Goal: Task Accomplishment & Management: Use online tool/utility

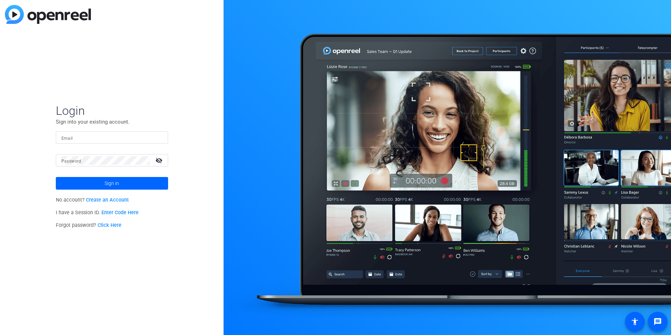
click at [92, 137] on input "Email" at bounding box center [111, 137] width 101 height 8
drag, startPoint x: 99, startPoint y: 136, endPoint x: 126, endPoint y: 135, distance: 27.4
click at [126, 135] on input "[PERSON_NAME][EMAIL_ADDRESS][PERSON_NAME][DOMAIN_NAME]" at bounding box center [111, 137] width 101 height 8
type input "[PERSON_NAME][EMAIL_ADDRESS][PERSON_NAME][DOMAIN_NAME]"
click at [56, 177] on button "Sign in" at bounding box center [112, 183] width 112 height 13
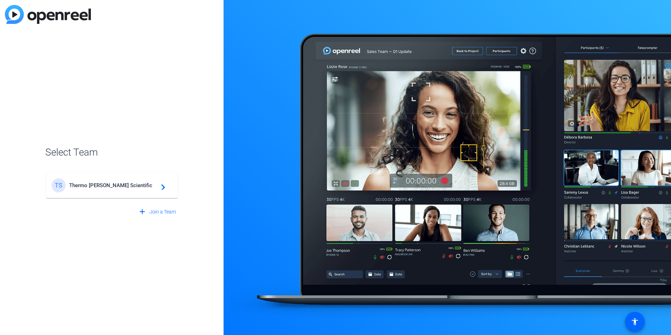
click at [98, 184] on span "Thermo [PERSON_NAME] Scientific" at bounding box center [113, 185] width 88 height 6
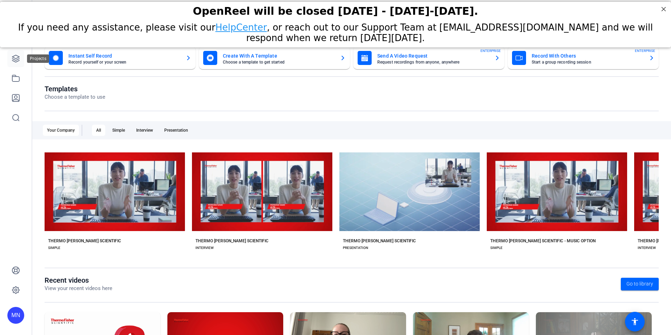
click at [19, 58] on icon at bounding box center [16, 58] width 8 height 8
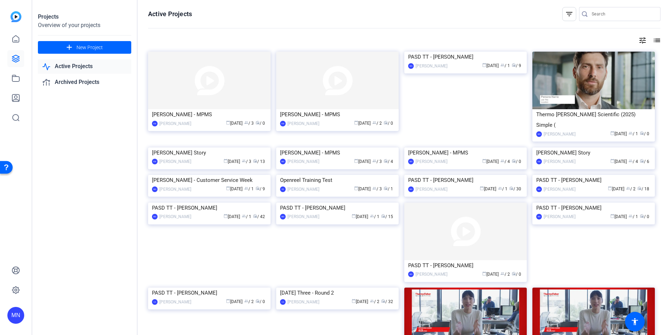
drag, startPoint x: 19, startPoint y: 44, endPoint x: 112, endPoint y: 220, distance: 198.6
click at [112, 220] on div "Projects Overview of your projects add New Project Active Projects Archived Pro…" at bounding box center [84, 167] width 105 height 335
click at [23, 40] on link at bounding box center [15, 39] width 17 height 17
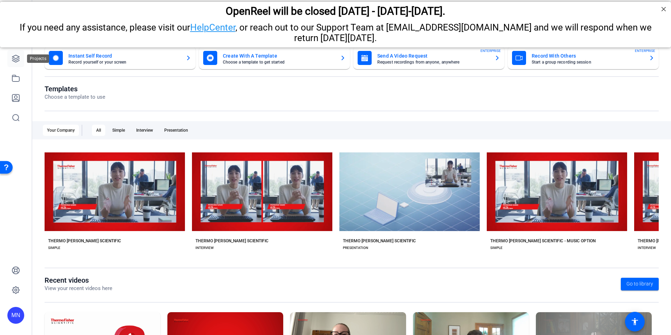
click at [18, 63] on link at bounding box center [15, 58] width 17 height 17
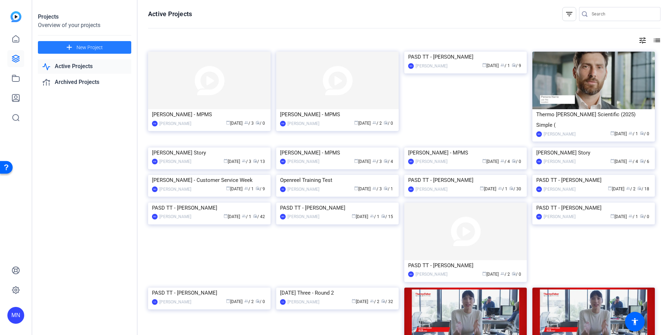
click at [82, 53] on span at bounding box center [84, 47] width 93 height 17
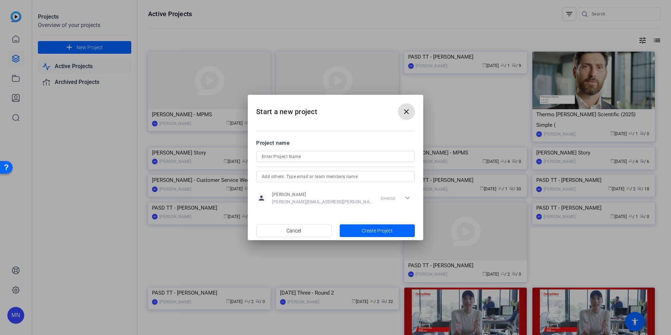
click at [351, 159] on input at bounding box center [335, 156] width 147 height 8
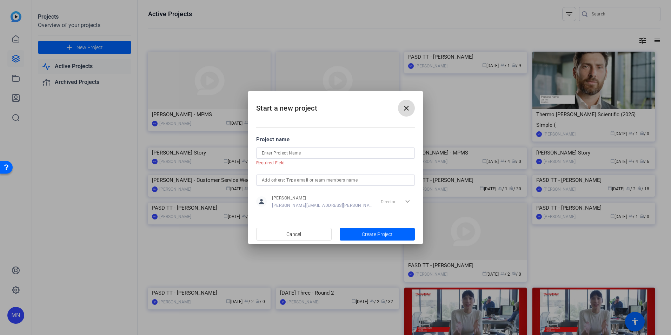
click at [408, 114] on button "close" at bounding box center [406, 108] width 17 height 17
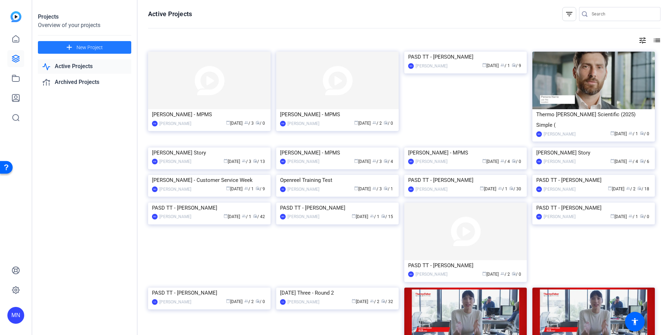
click at [74, 48] on span at bounding box center [84, 47] width 93 height 17
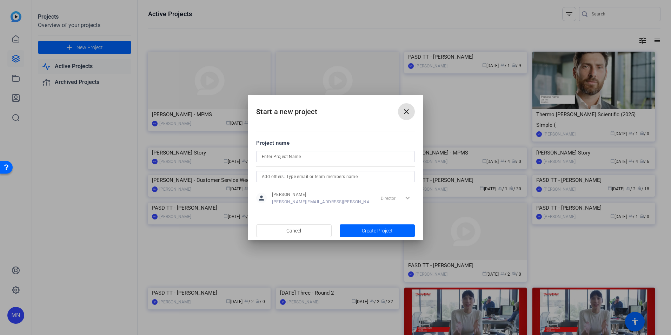
click at [307, 156] on input at bounding box center [335, 156] width 147 height 8
type input "[PERSON_NAME] - Belonging Week"
click at [294, 176] on input "text" at bounding box center [335, 176] width 147 height 8
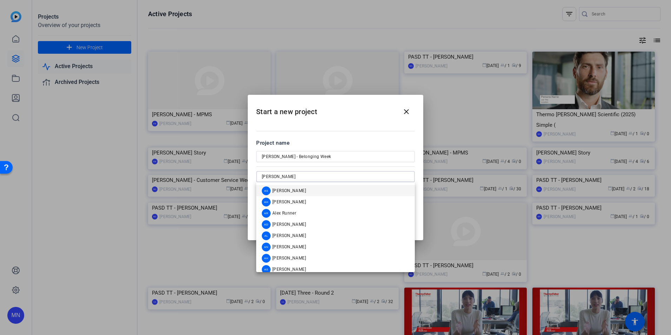
type input "[PERSON_NAME]"
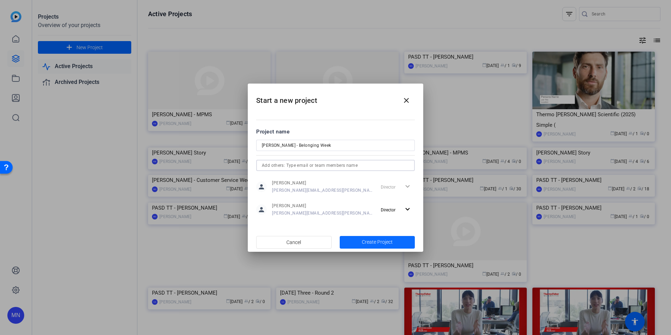
click at [369, 237] on span "button" at bounding box center [376, 242] width 75 height 17
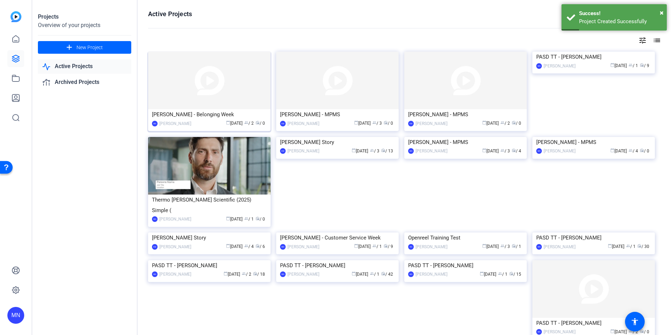
click at [206, 90] on img at bounding box center [209, 81] width 122 height 58
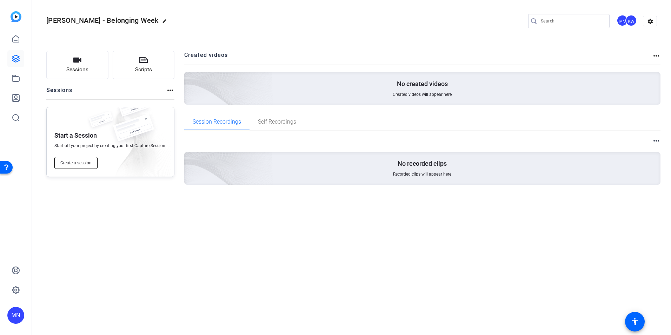
click at [88, 159] on button "Create a session" at bounding box center [75, 163] width 43 height 12
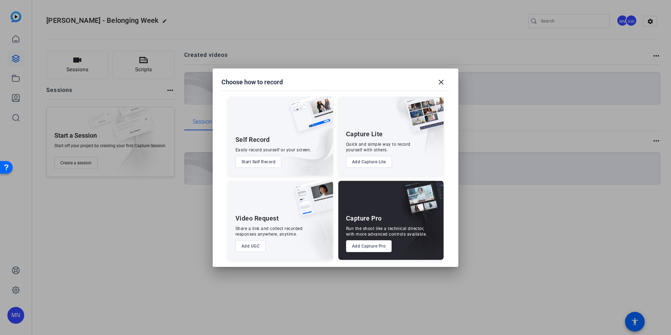
drag, startPoint x: 388, startPoint y: 160, endPoint x: 327, endPoint y: 210, distance: 78.7
click at [327, 210] on img at bounding box center [310, 202] width 43 height 42
click at [375, 157] on button "Add Capture Lite" at bounding box center [369, 162] width 46 height 12
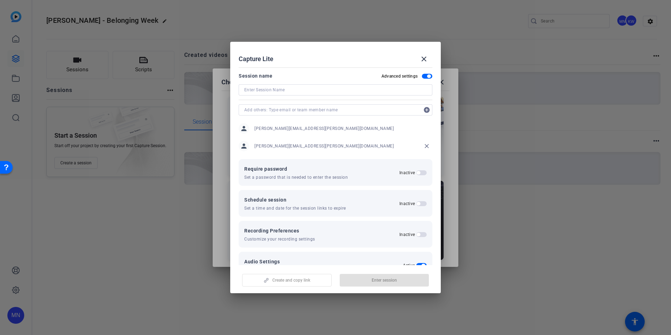
click at [328, 89] on input at bounding box center [335, 90] width 182 height 8
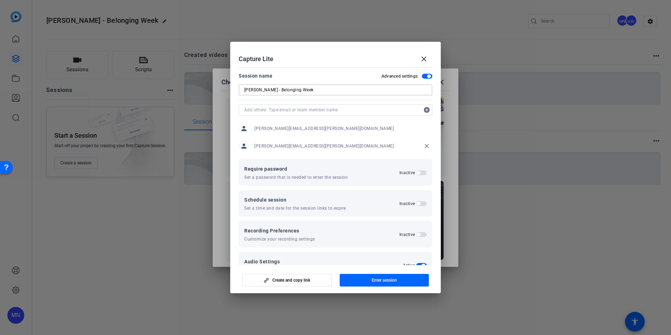
type input "[PERSON_NAME] - Belonging Week"
click at [428, 60] on mat-icon "close" at bounding box center [423, 59] width 8 height 8
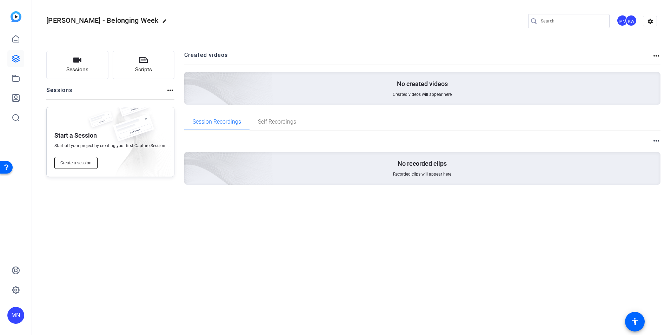
click at [76, 159] on button "Create a session" at bounding box center [75, 163] width 43 height 12
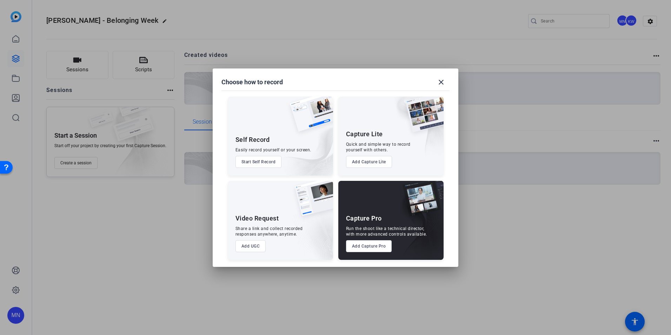
click at [361, 247] on button "Add Capture Pro" at bounding box center [369, 246] width 46 height 12
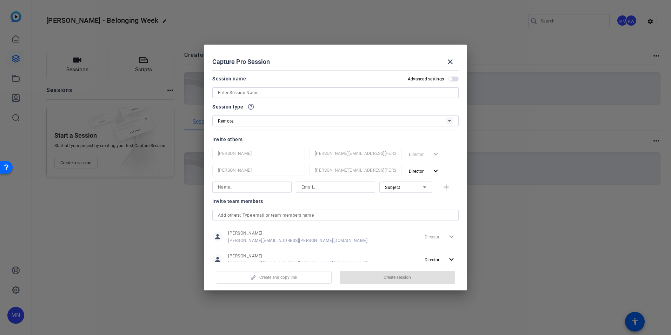
click at [299, 92] on input at bounding box center [335, 92] width 235 height 8
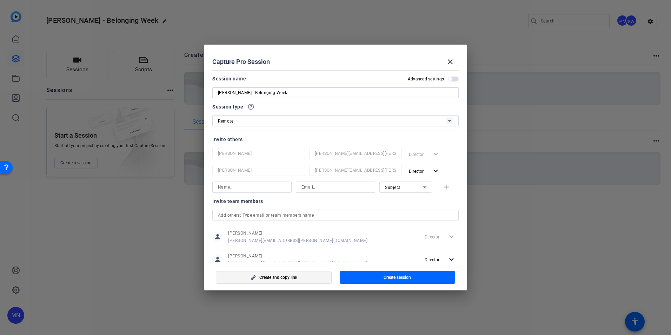
type input "[PERSON_NAME] - Belonging Week"
click at [283, 277] on span "Create and copy link" at bounding box center [278, 277] width 38 height 6
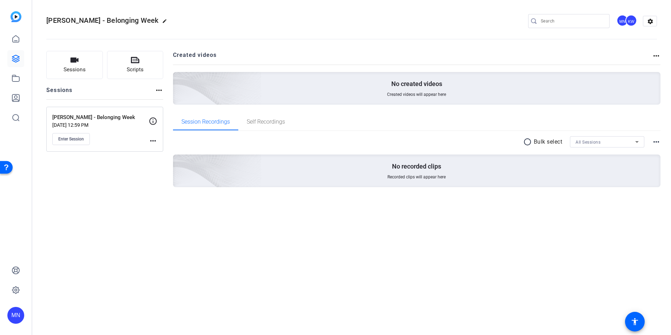
click at [154, 138] on mat-icon "more_horiz" at bounding box center [153, 140] width 8 height 8
click at [172, 151] on span "Edit Session" at bounding box center [170, 151] width 32 height 8
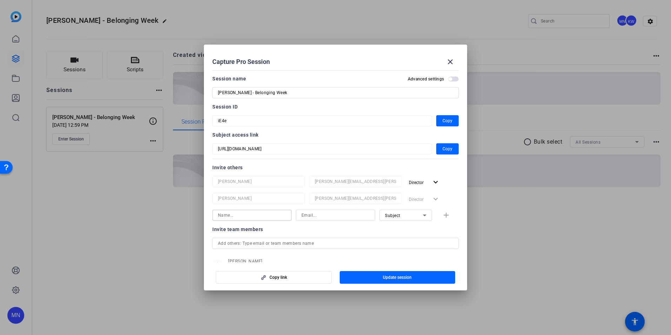
click at [242, 215] on input at bounding box center [252, 215] width 68 height 8
type input "[PERSON_NAME]"
click at [309, 216] on input at bounding box center [335, 215] width 68 height 8
paste input "[PERSON_NAME][EMAIL_ADDRESS][PERSON_NAME][DOMAIN_NAME]"
type input "[PERSON_NAME][EMAIL_ADDRESS][PERSON_NAME][DOMAIN_NAME]"
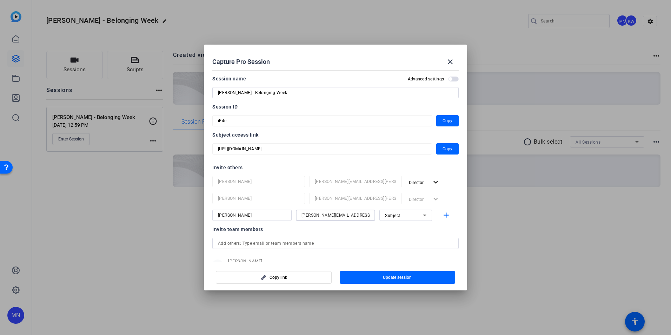
click at [308, 226] on div at bounding box center [335, 225] width 79 height 8
click at [376, 276] on span "button" at bounding box center [397, 277] width 116 height 17
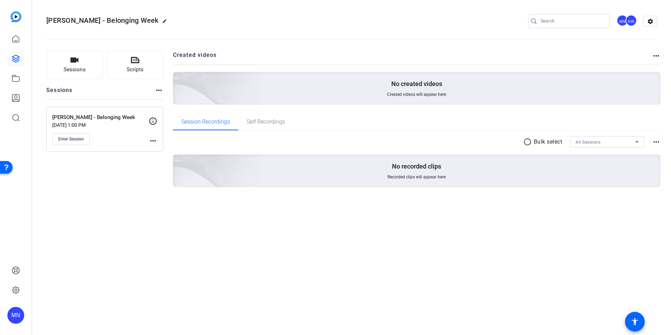
click at [341, 219] on div "[PERSON_NAME] - Belonging Week edit MN KW settings Sessions Scripts Sessions mo…" at bounding box center [351, 167] width 638 height 335
click at [154, 141] on mat-icon "more_horiz" at bounding box center [153, 140] width 8 height 8
click at [159, 149] on span "Edit Session" at bounding box center [170, 151] width 32 height 8
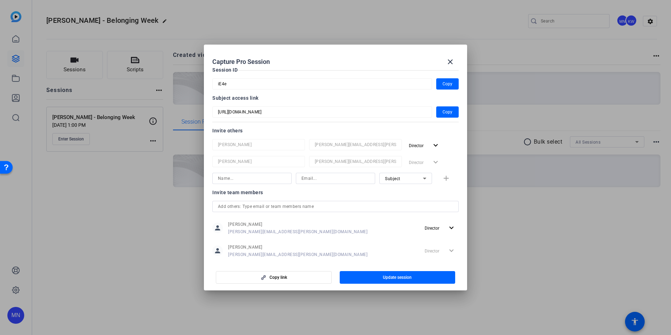
scroll to position [49, 0]
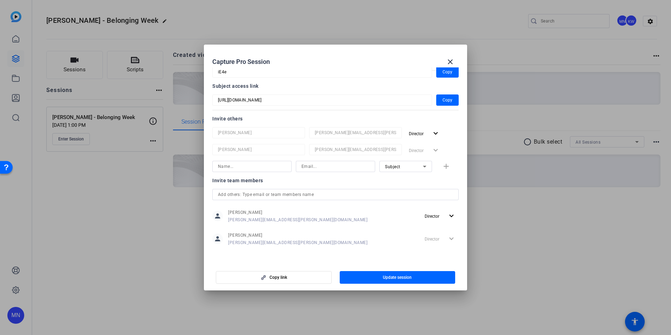
click at [255, 160] on div at bounding box center [258, 159] width 93 height 8
click at [253, 169] on input at bounding box center [252, 166] width 68 height 8
click at [299, 167] on div at bounding box center [335, 166] width 79 height 11
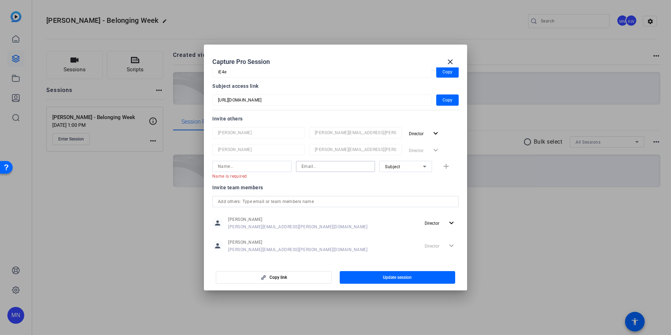
paste input "[PERSON_NAME][EMAIL_ADDRESS][PERSON_NAME][DOMAIN_NAME]"
type input "[PERSON_NAME][EMAIL_ADDRESS][PERSON_NAME][DOMAIN_NAME]"
type input "[PERSON_NAME]"
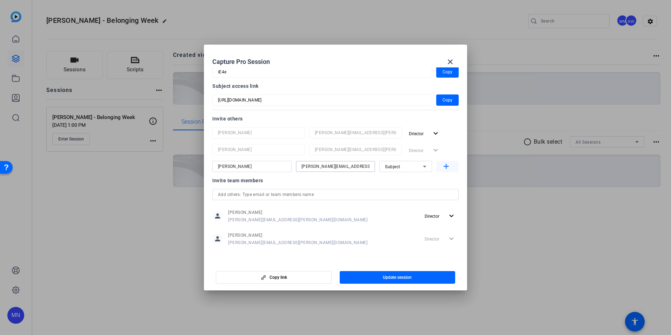
type input "[PERSON_NAME][EMAIL_ADDRESS][PERSON_NAME][DOMAIN_NAME]"
click at [442, 169] on mat-icon "add" at bounding box center [446, 166] width 9 height 9
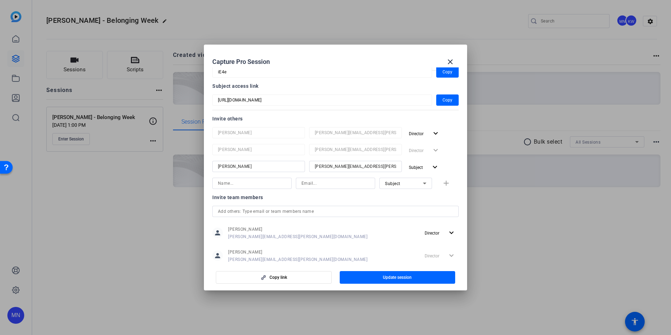
scroll to position [66, 0]
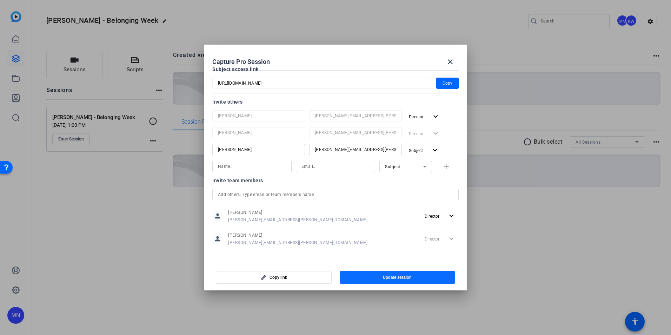
click at [357, 280] on span "button" at bounding box center [397, 277] width 116 height 17
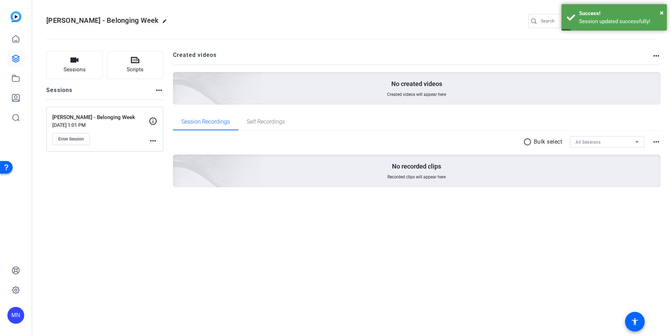
click at [157, 140] on div "[PERSON_NAME] - Belonging Week [DATE] 1:01 PM Enter Session more_horiz" at bounding box center [104, 129] width 117 height 45
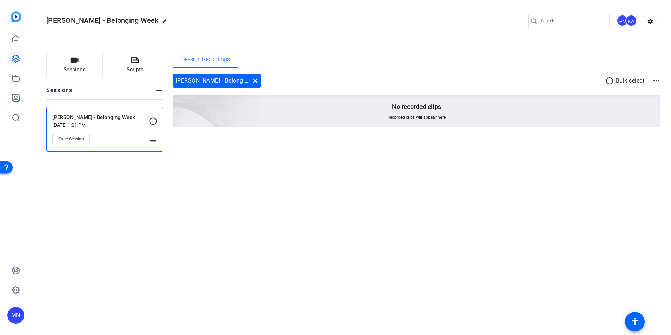
click at [153, 140] on mat-icon "more_horiz" at bounding box center [153, 140] width 8 height 8
click at [163, 150] on span "Edit Session" at bounding box center [170, 151] width 32 height 8
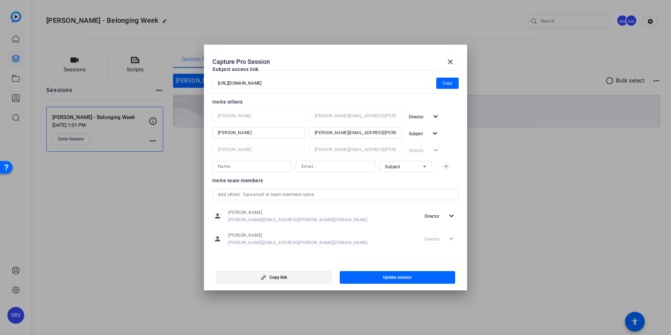
click at [281, 276] on span "Copy link" at bounding box center [278, 277] width 18 height 6
click at [446, 59] on mat-icon "close" at bounding box center [450, 62] width 8 height 8
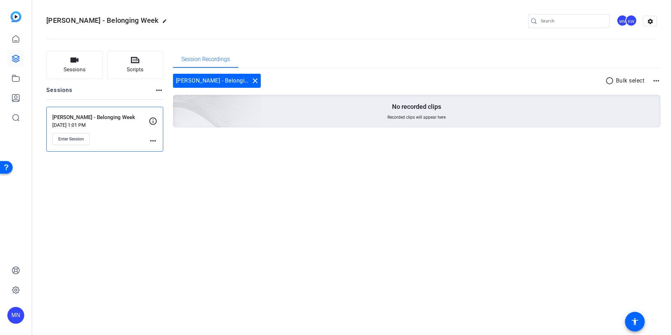
click at [231, 168] on div "[PERSON_NAME] - Belonging Week edit MN KW settings Sessions Scripts Sessions mo…" at bounding box center [351, 167] width 638 height 335
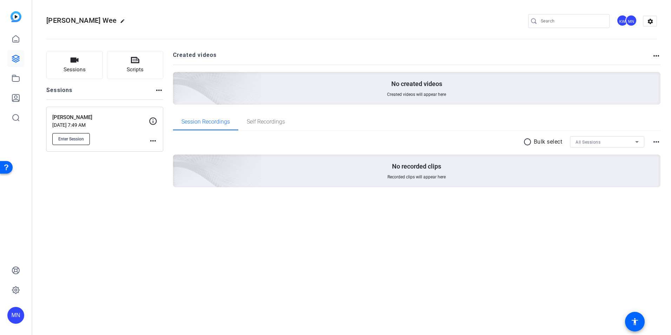
click at [82, 139] on span "Enter Session" at bounding box center [71, 139] width 26 height 6
drag, startPoint x: 85, startPoint y: 18, endPoint x: 69, endPoint y: 8, distance: 18.3
click at [69, 8] on div "[PERSON_NAME] - Belonging Wee edit KW MN settings" at bounding box center [351, 21] width 610 height 53
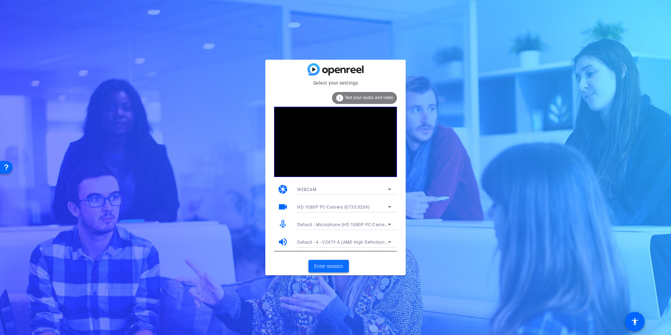
click at [341, 267] on span "Enter session" at bounding box center [328, 265] width 29 height 7
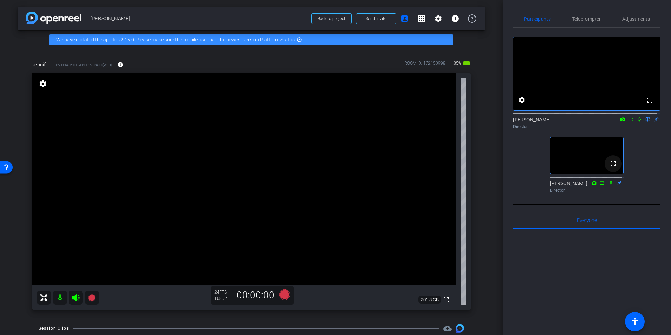
click at [611, 168] on mat-icon "fullscreen" at bounding box center [613, 163] width 8 height 8
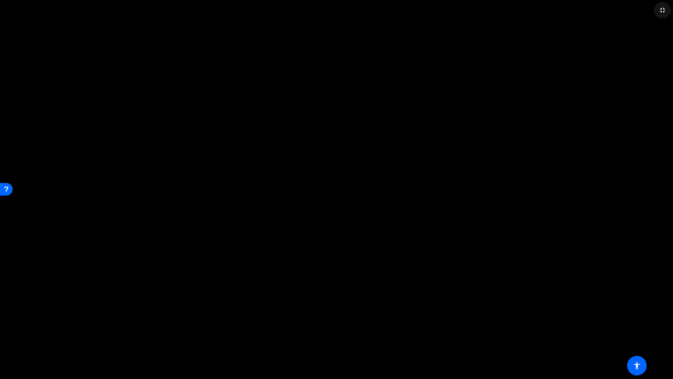
click at [660, 9] on mat-icon "fullscreen_exit" at bounding box center [663, 10] width 8 height 8
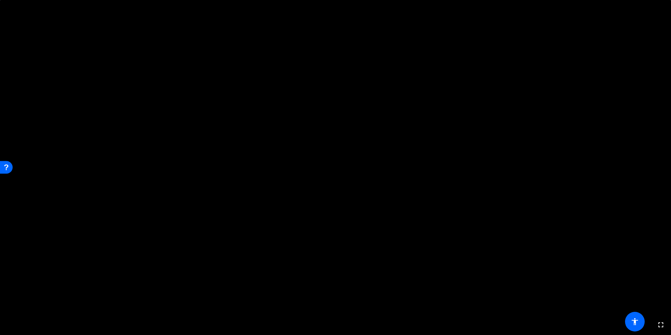
type input "Personal Script"
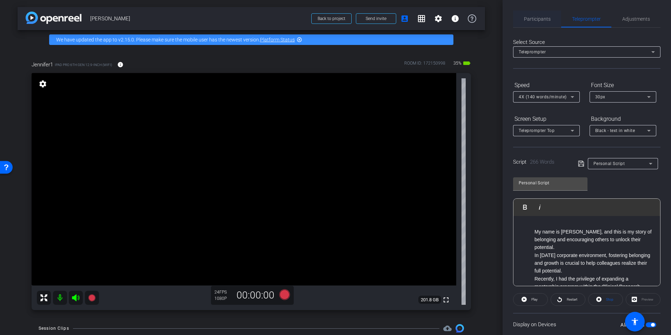
click at [546, 20] on span "Participants" at bounding box center [537, 18] width 27 height 5
click at [540, 20] on span "Participants" at bounding box center [537, 18] width 27 height 5
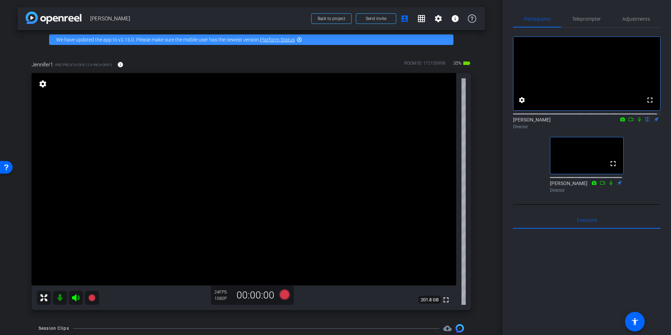
click at [637, 122] on icon at bounding box center [639, 119] width 6 height 5
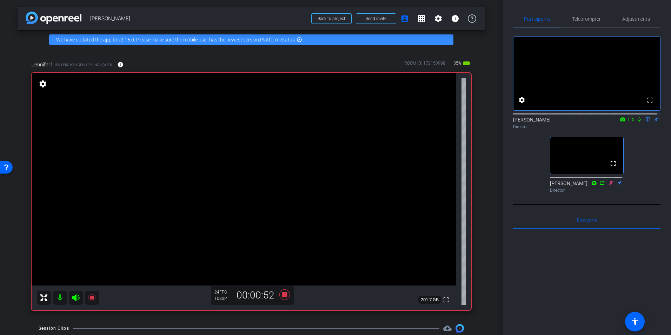
click at [636, 122] on icon at bounding box center [639, 119] width 6 height 5
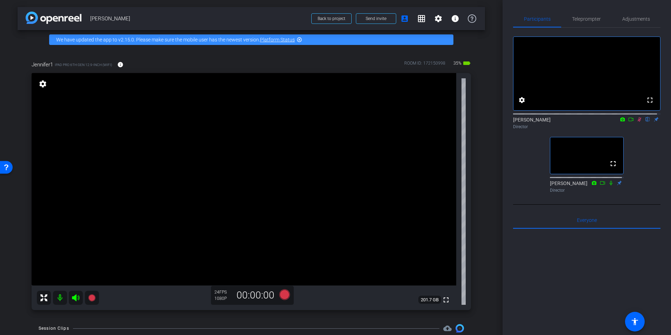
click at [637, 122] on icon at bounding box center [639, 119] width 4 height 5
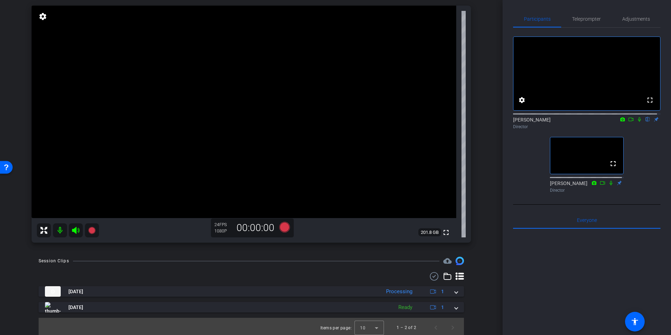
scroll to position [70, 0]
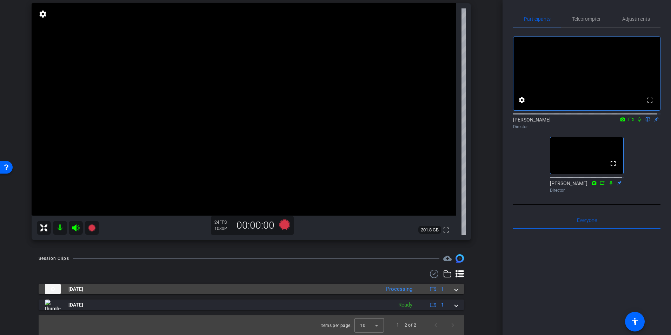
click at [455, 287] on mat-expansion-panel-header "Aug 15, 2025 Processing 1" at bounding box center [251, 288] width 425 height 11
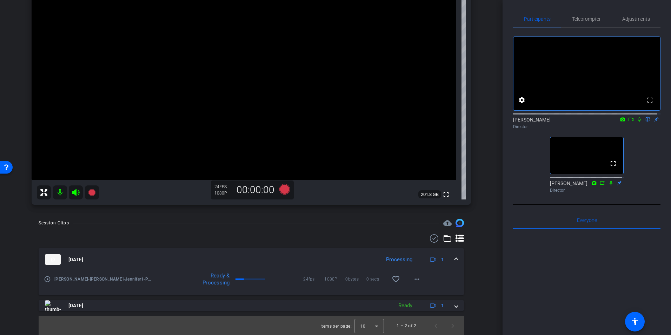
scroll to position [106, 0]
click at [476, 270] on div "Session Clips cloud_upload Aug 15, 2025 Processing 1 play_circle_outline Jennif…" at bounding box center [251, 276] width 467 height 117
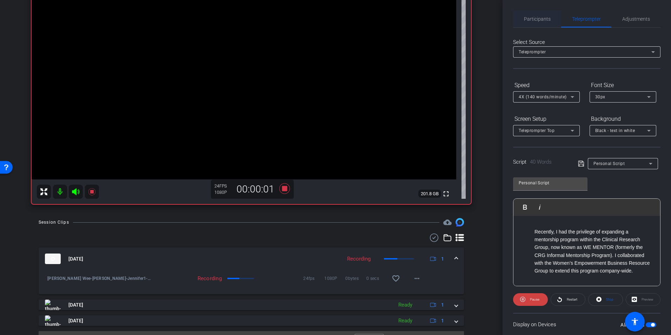
click at [519, 17] on div "Participants" at bounding box center [537, 19] width 48 height 17
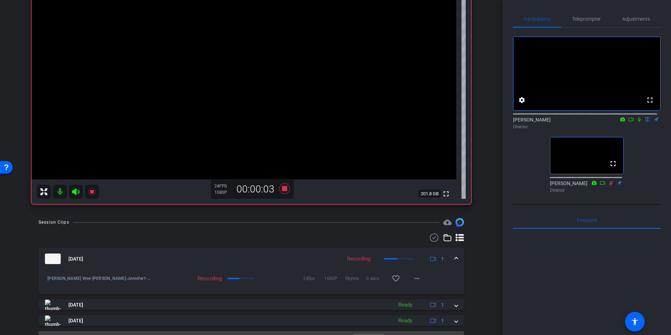
click at [637, 122] on icon at bounding box center [639, 119] width 6 height 5
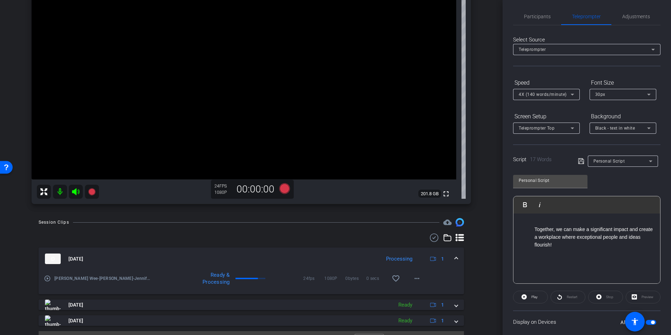
scroll to position [0, 0]
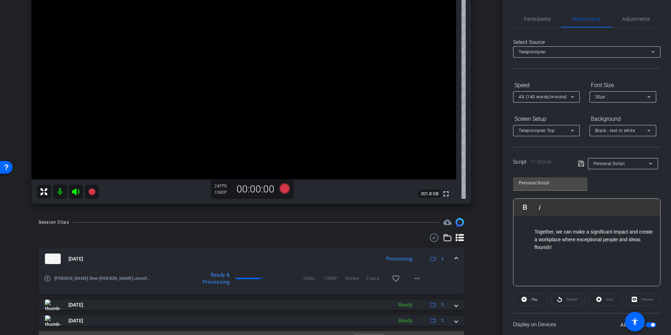
click at [614, 164] on span "Personal Script" at bounding box center [609, 163] width 32 height 5
click at [614, 147] on div at bounding box center [335, 167] width 671 height 335
click at [543, 130] on span "Teleprompter Top" at bounding box center [536, 130] width 36 height 5
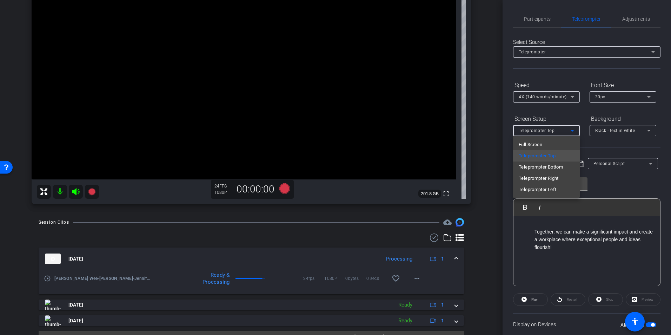
click at [543, 130] on div at bounding box center [335, 167] width 671 height 335
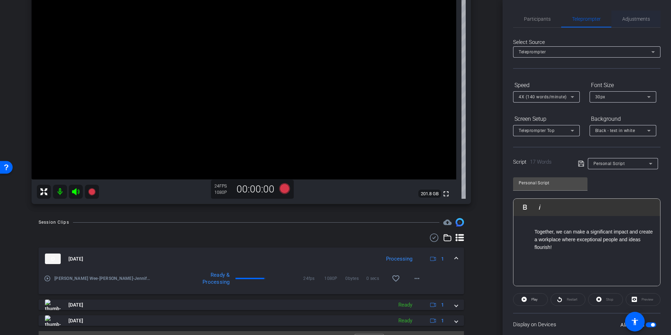
click at [632, 13] on span "Adjustments" at bounding box center [636, 19] width 28 height 17
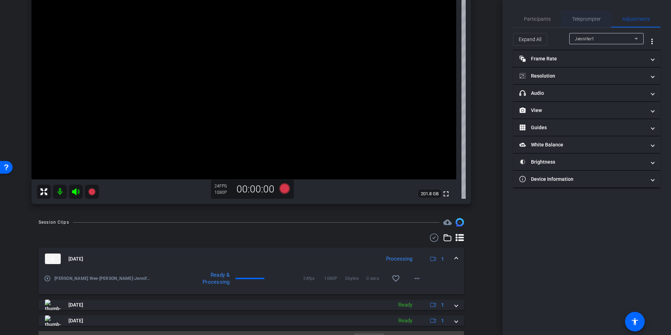
click at [600, 18] on div "Teleprompter" at bounding box center [586, 19] width 50 height 17
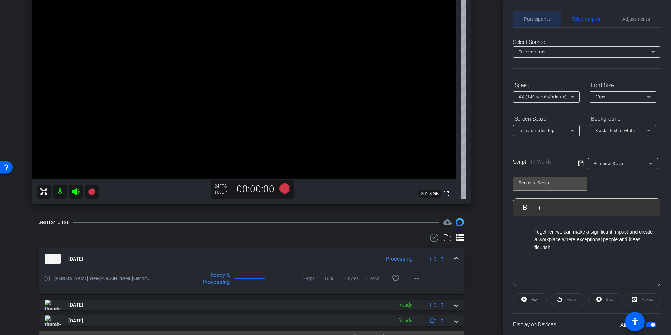
click at [550, 20] on div "Participants" at bounding box center [537, 19] width 48 height 17
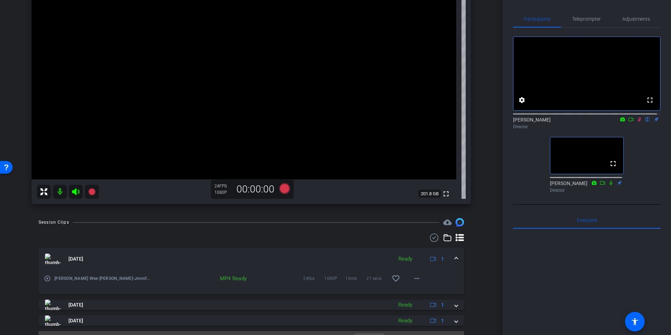
click at [636, 122] on icon at bounding box center [639, 119] width 6 height 5
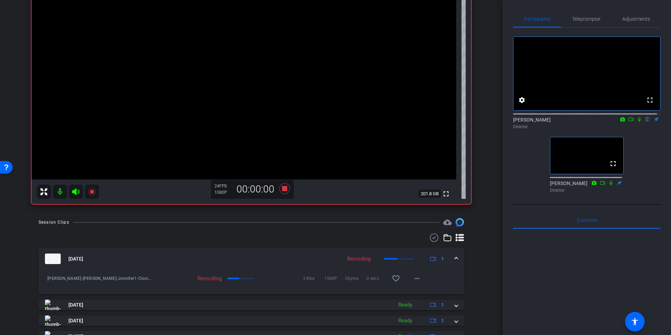
click at [636, 122] on icon at bounding box center [639, 119] width 6 height 5
drag, startPoint x: 641, startPoint y: 150, endPoint x: 529, endPoint y: 146, distance: 112.0
click at [529, 146] on div "fullscreen settings Morgan Nielsen flip Director fullscreen Kellie Walker Direc…" at bounding box center [586, 112] width 147 height 168
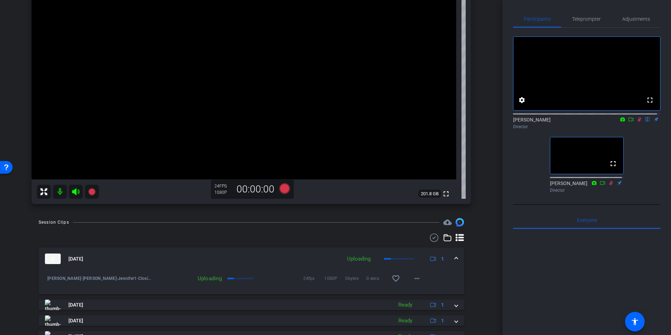
click at [636, 122] on icon at bounding box center [639, 119] width 6 height 5
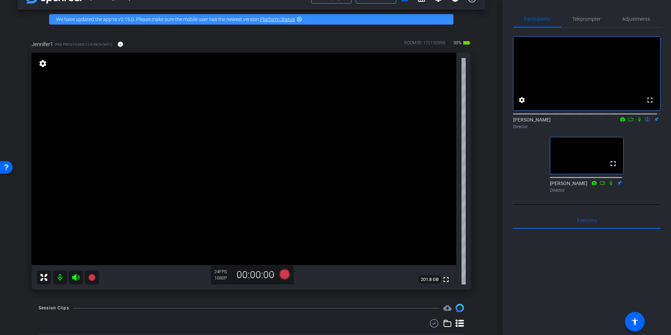
scroll to position [36, 0]
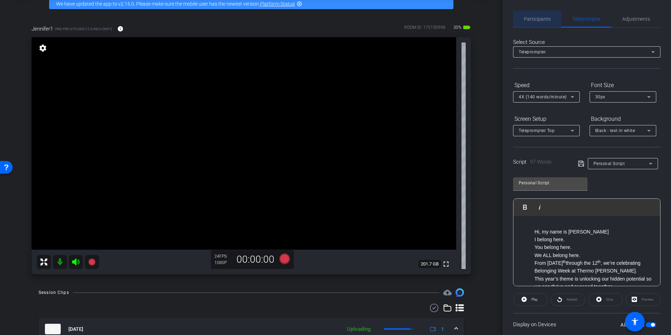
click at [544, 21] on span "Participants" at bounding box center [537, 18] width 27 height 5
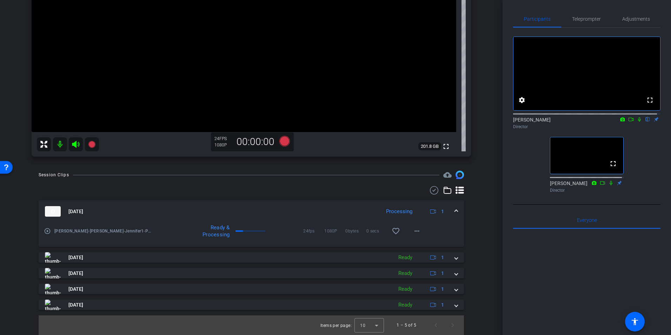
scroll to position [118, 0]
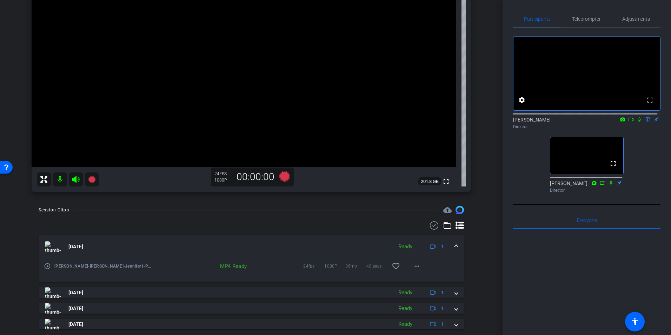
click at [477, 235] on div "Session Clips cloud_upload Aug 15, 2025 Ready 1 play_circle_outline Jennifer Pa…" at bounding box center [251, 288] width 467 height 164
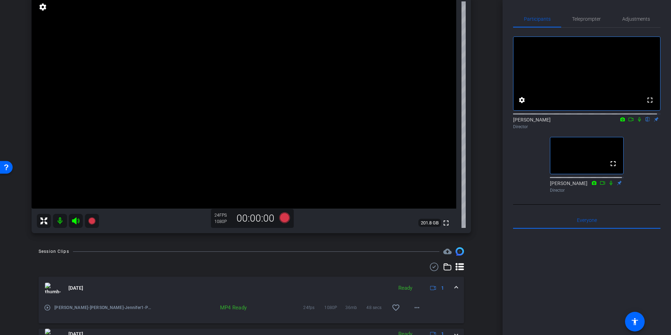
scroll to position [83, 0]
